Goal: Task Accomplishment & Management: Manage account settings

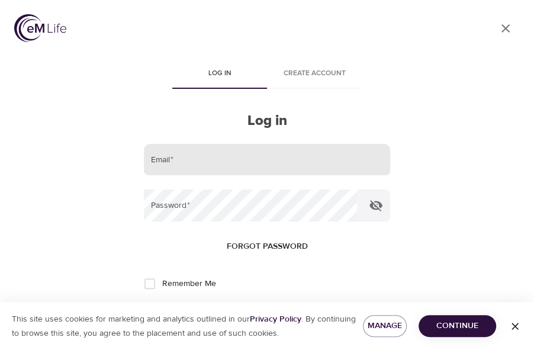
click at [179, 164] on input "email" at bounding box center [267, 160] width 246 height 32
type input "[EMAIL_ADDRESS][PERSON_NAME][DOMAIN_NAME]"
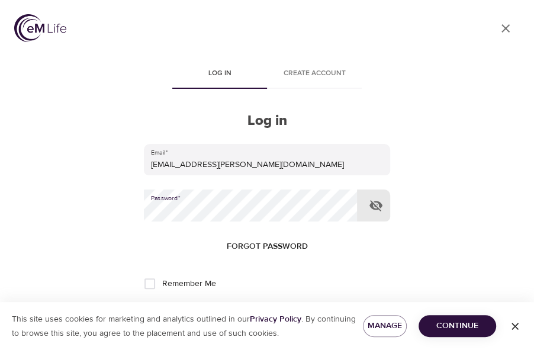
click at [238, 310] on button "Log in" at bounding box center [267, 322] width 58 height 25
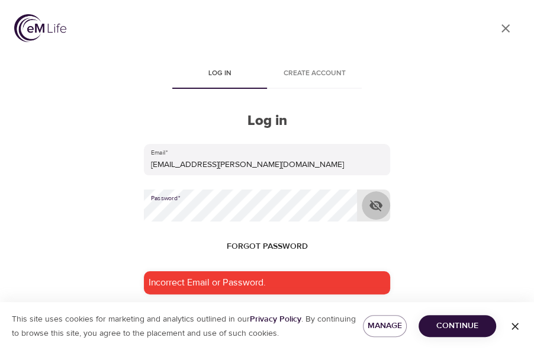
click at [373, 205] on icon "button" at bounding box center [376, 205] width 14 height 14
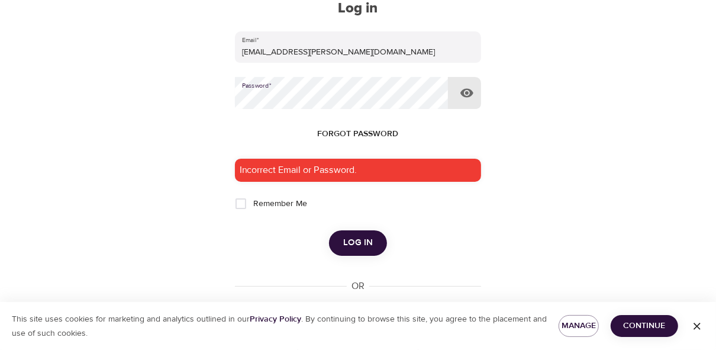
scroll to position [163, 0]
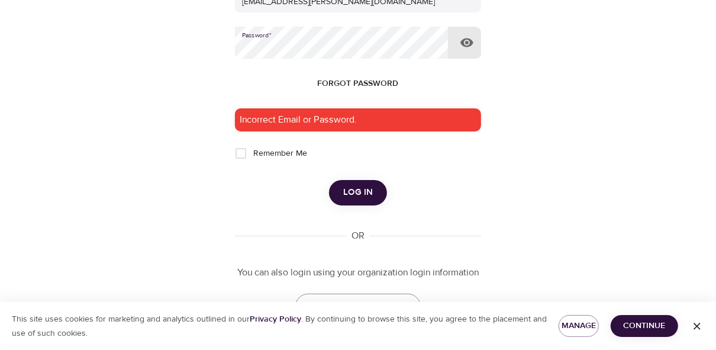
click at [348, 189] on span "Log in" at bounding box center [358, 192] width 30 height 15
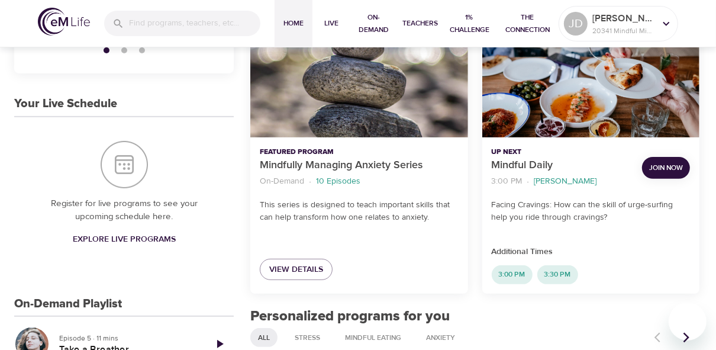
scroll to position [211, 0]
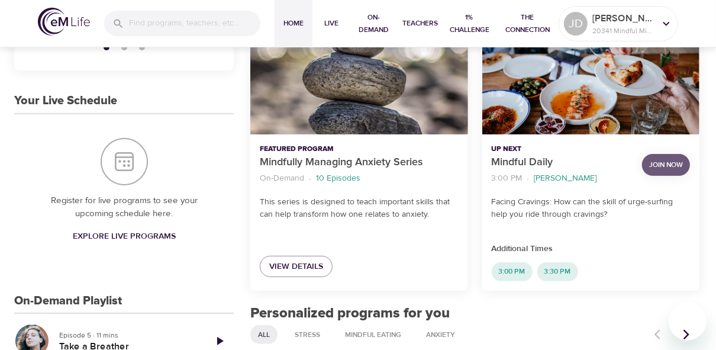
click at [533, 161] on span "Join Now" at bounding box center [666, 165] width 34 height 12
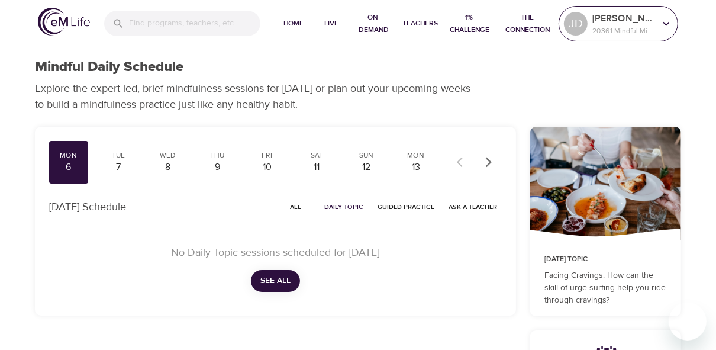
click at [638, 20] on p "[PERSON_NAME]" at bounding box center [623, 18] width 63 height 14
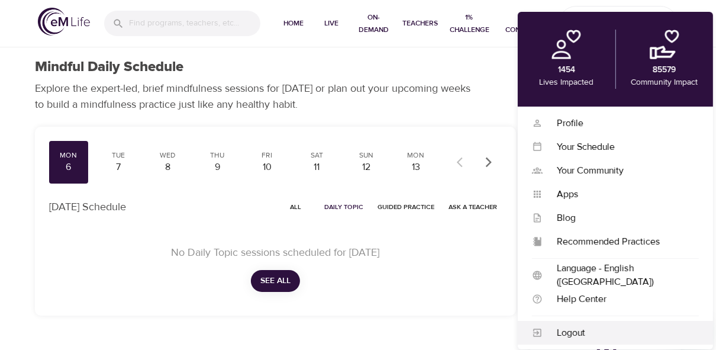
click at [586, 331] on div "Logout" at bounding box center [620, 333] width 156 height 14
